Goal: Navigation & Orientation: Understand site structure

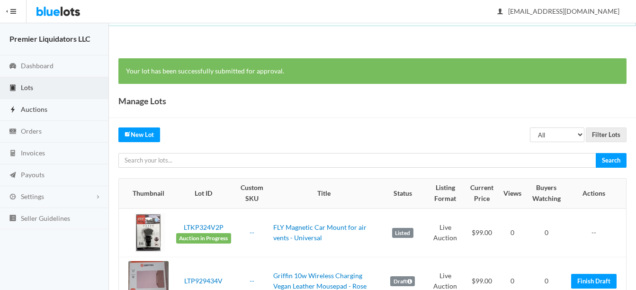
click at [45, 111] on span "Auctions" at bounding box center [34, 109] width 27 height 8
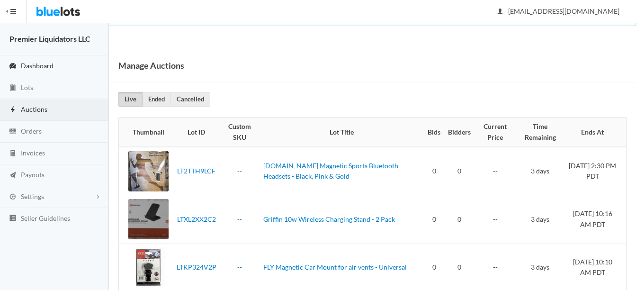
click at [43, 67] on span "Dashboard" at bounding box center [37, 66] width 33 height 8
